Goal: Navigation & Orientation: Find specific page/section

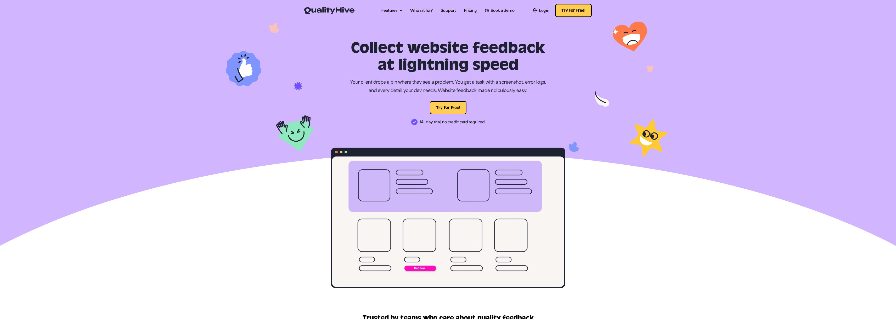
click at [480, 12] on ul "Features Automatic Screenshot Capturing Browser Information Capturing Video Rec…" at bounding box center [447, 10] width 141 height 15
click at [472, 10] on link "Pricing" at bounding box center [470, 10] width 13 height 6
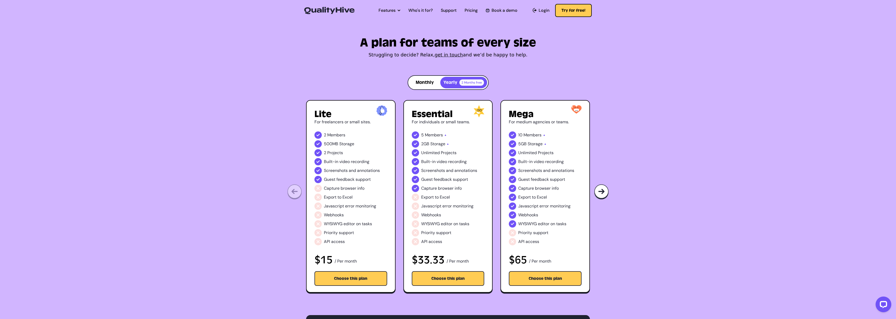
click at [334, 12] on img at bounding box center [329, 10] width 50 height 7
